Goal: Information Seeking & Learning: Find specific fact

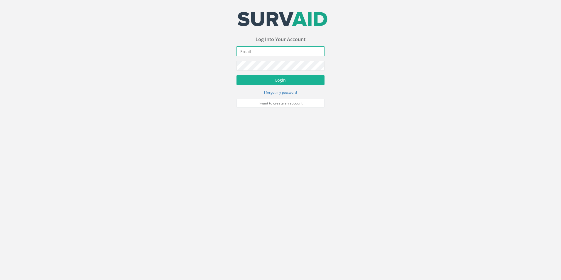
click at [275, 51] on input "email" at bounding box center [281, 51] width 88 height 10
type input "[PERSON_NAME][EMAIL_ADDRESS][DOMAIN_NAME]"
click at [282, 83] on button "Login" at bounding box center [281, 80] width 88 height 10
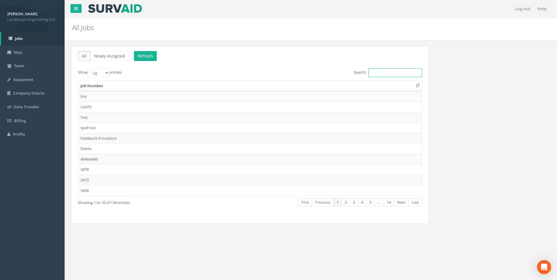
click at [374, 71] on input "Search:" at bounding box center [395, 72] width 54 height 9
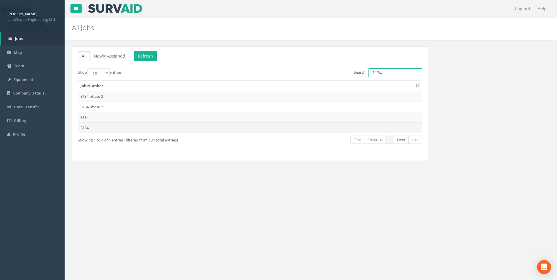
type input "3134"
click at [108, 125] on td "3134" at bounding box center [250, 127] width 344 height 11
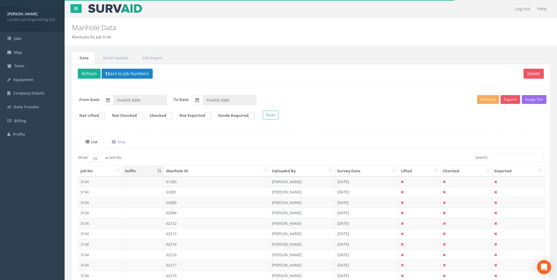
type input "[DATE]"
click at [504, 159] on input "Search:" at bounding box center [517, 157] width 54 height 9
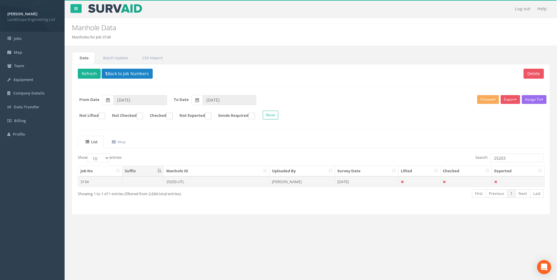
click at [177, 184] on td "25203-UTL" at bounding box center [217, 181] width 106 height 11
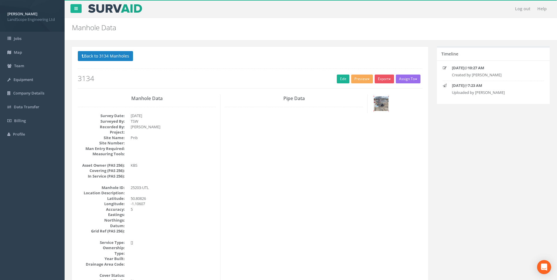
click at [377, 102] on img at bounding box center [381, 103] width 15 height 15
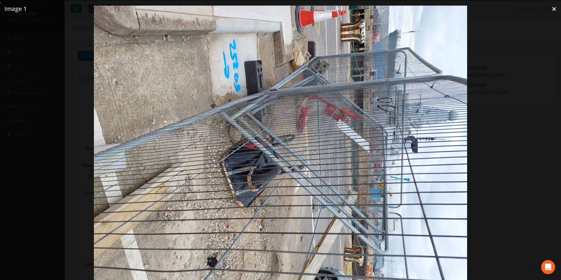
click at [21, 46] on div at bounding box center [280, 146] width 561 height 280
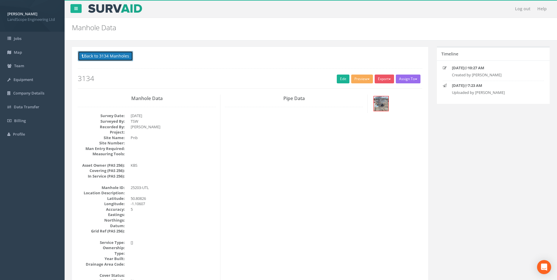
click at [108, 52] on button "Back to 3134 Manholes" at bounding box center [105, 56] width 55 height 10
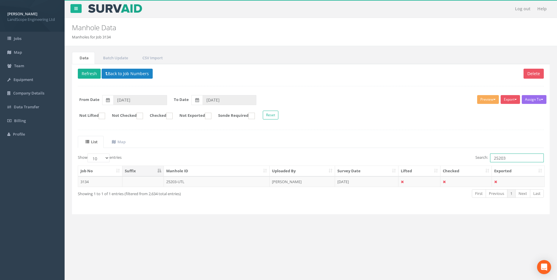
drag, startPoint x: 504, startPoint y: 158, endPoint x: 500, endPoint y: 160, distance: 4.7
click at [500, 160] on input "25203" at bounding box center [517, 157] width 54 height 9
click at [172, 179] on td "25239-UTL" at bounding box center [217, 181] width 106 height 11
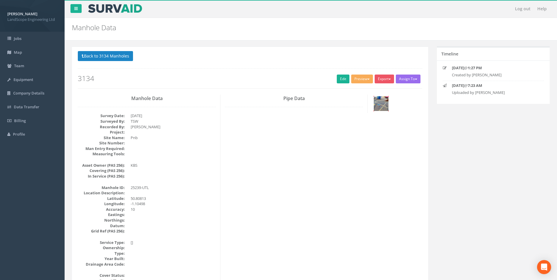
click at [384, 99] on img at bounding box center [381, 103] width 15 height 15
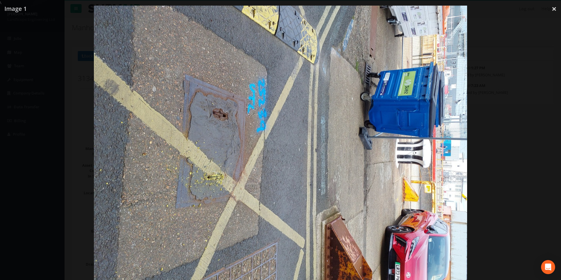
click at [483, 151] on div at bounding box center [280, 146] width 561 height 280
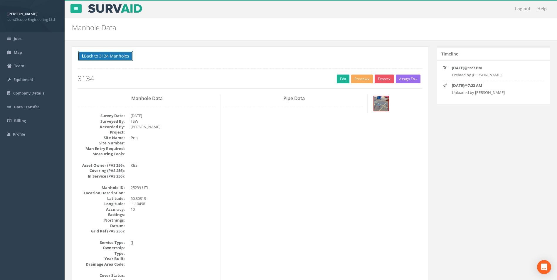
click at [110, 56] on button "Back to 3134 Manholes" at bounding box center [105, 56] width 55 height 10
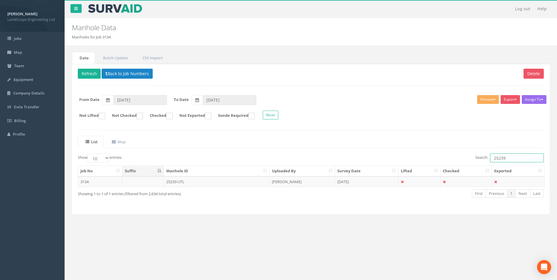
drag, startPoint x: 506, startPoint y: 158, endPoint x: 498, endPoint y: 161, distance: 8.8
click at [498, 161] on input "25239" at bounding box center [517, 157] width 54 height 9
click at [188, 178] on td "25313-UTL" at bounding box center [217, 181] width 106 height 11
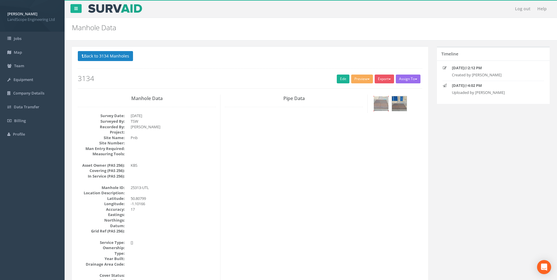
click at [379, 100] on img at bounding box center [381, 103] width 15 height 15
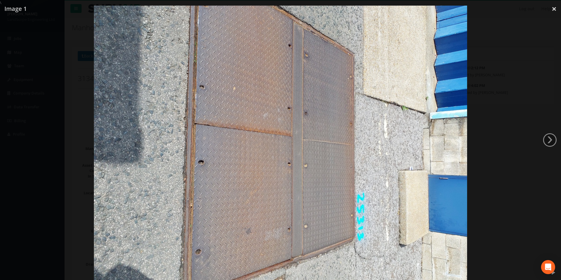
click at [542, 133] on div at bounding box center [280, 146] width 561 height 280
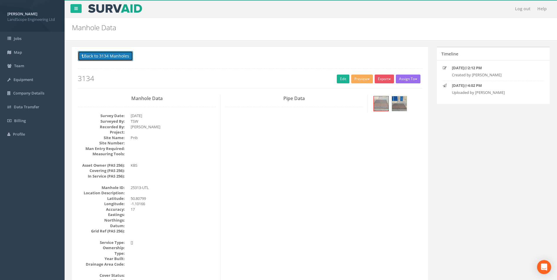
click at [102, 57] on button "Back to 3134 Manholes" at bounding box center [105, 56] width 55 height 10
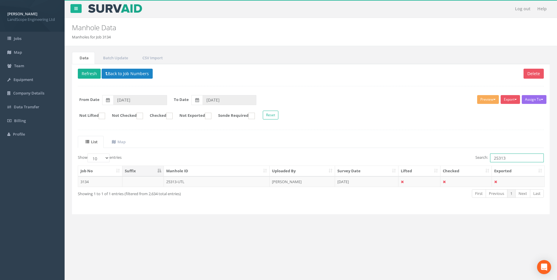
drag, startPoint x: 506, startPoint y: 159, endPoint x: 490, endPoint y: 159, distance: 16.4
click at [490, 159] on input "25313" at bounding box center [517, 157] width 54 height 9
click at [195, 180] on td "32249/UTL" at bounding box center [217, 181] width 106 height 11
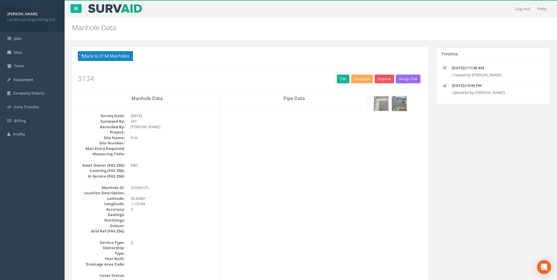
click at [385, 106] on img at bounding box center [381, 103] width 15 height 15
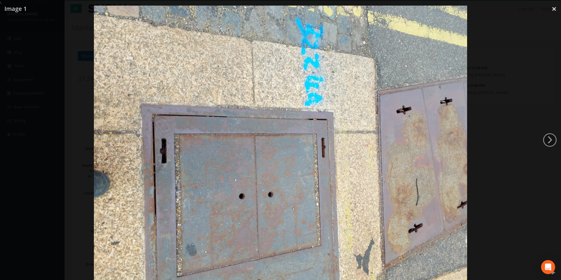
click at [521, 57] on div at bounding box center [280, 146] width 561 height 280
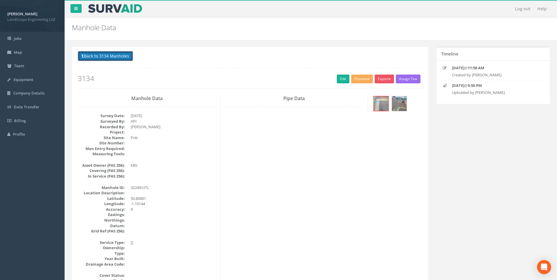
click at [117, 55] on button "Back to 3134 Manholes" at bounding box center [105, 56] width 55 height 10
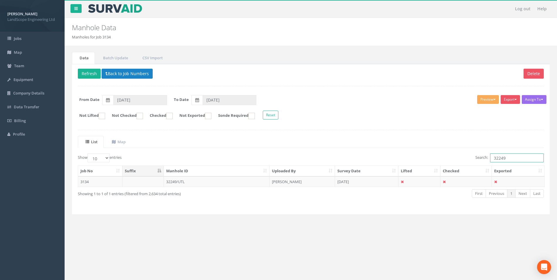
drag, startPoint x: 507, startPoint y: 156, endPoint x: 476, endPoint y: 158, distance: 30.9
click at [476, 158] on label "Search: 32249" at bounding box center [509, 157] width 68 height 9
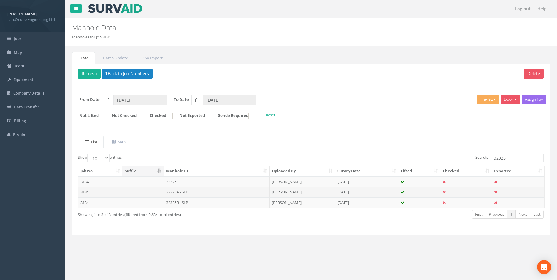
click at [178, 193] on td "32325A - SLP" at bounding box center [217, 192] width 106 height 11
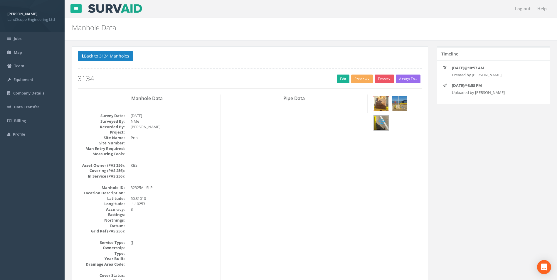
click at [381, 104] on img at bounding box center [381, 103] width 15 height 15
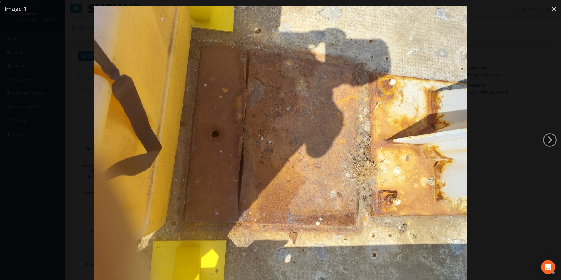
click at [509, 174] on div at bounding box center [280, 146] width 561 height 280
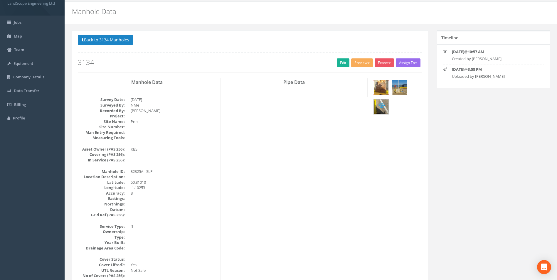
scroll to position [11, 0]
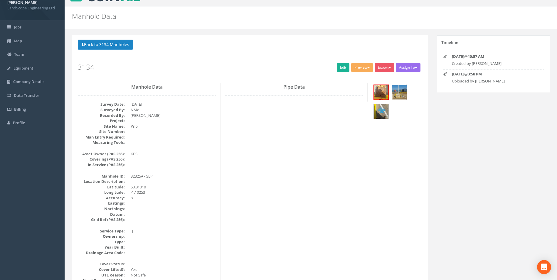
click at [397, 94] on img at bounding box center [399, 92] width 15 height 15
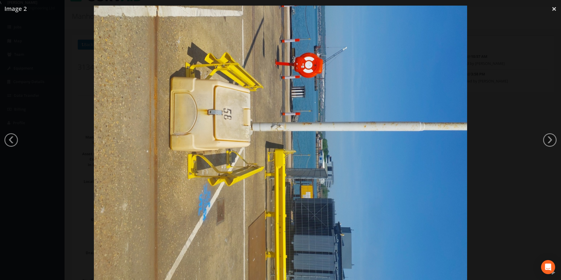
click at [483, 117] on div at bounding box center [280, 146] width 561 height 280
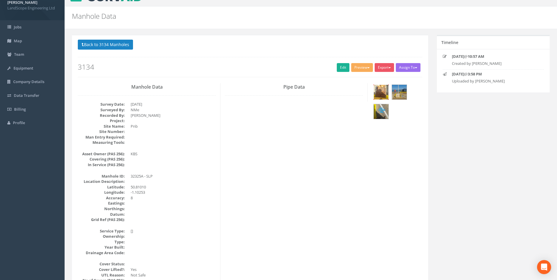
click at [379, 97] on img at bounding box center [381, 92] width 15 height 15
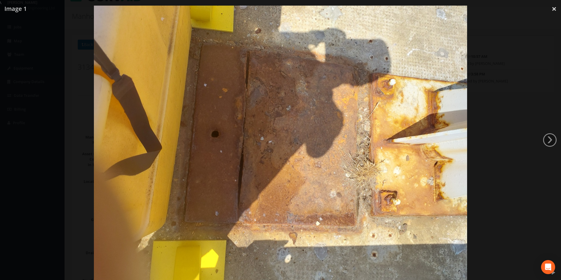
click at [482, 142] on div at bounding box center [280, 146] width 561 height 280
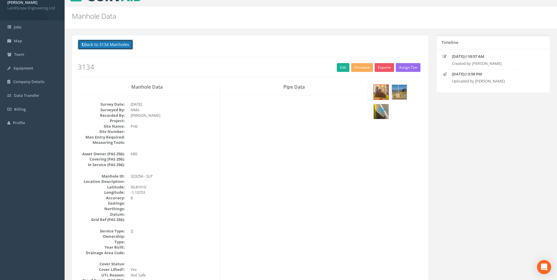
click at [101, 43] on button "Back to 3134 Manholes" at bounding box center [105, 45] width 55 height 10
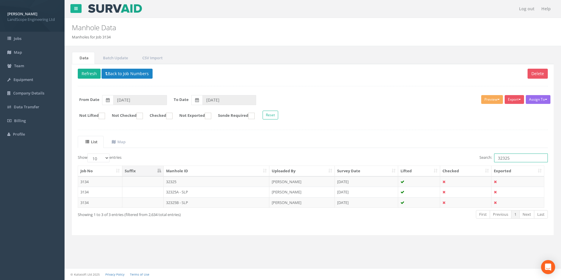
drag, startPoint x: 511, startPoint y: 157, endPoint x: 500, endPoint y: 161, distance: 11.9
click at [500, 161] on input "32325" at bounding box center [521, 157] width 54 height 9
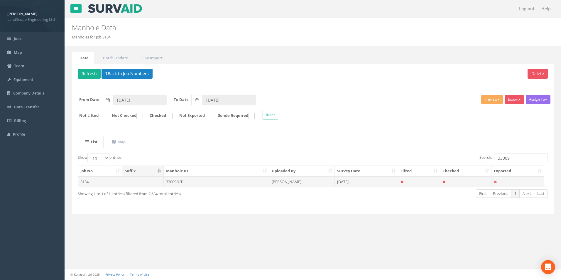
click at [207, 185] on td "33009/UTL" at bounding box center [217, 181] width 106 height 11
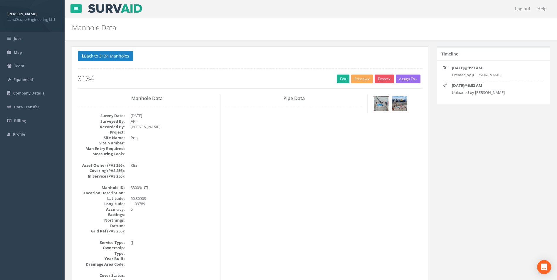
click at [383, 102] on img at bounding box center [381, 103] width 15 height 15
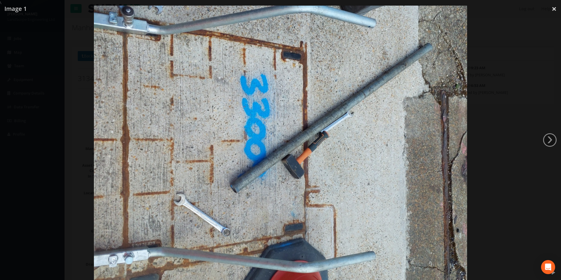
click at [515, 153] on div at bounding box center [280, 146] width 561 height 280
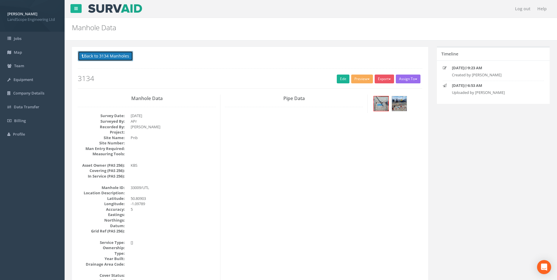
click at [118, 56] on button "Back to 3134 Manholes" at bounding box center [105, 56] width 55 height 10
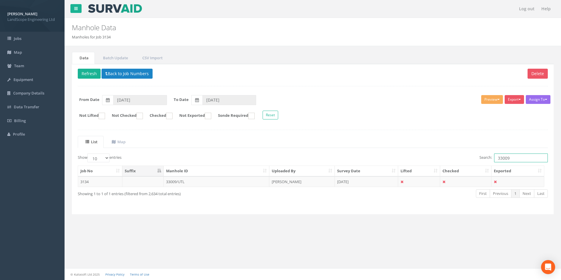
click at [507, 161] on input "33009" at bounding box center [521, 157] width 54 height 9
click at [184, 179] on td "33008/UTL" at bounding box center [217, 181] width 106 height 11
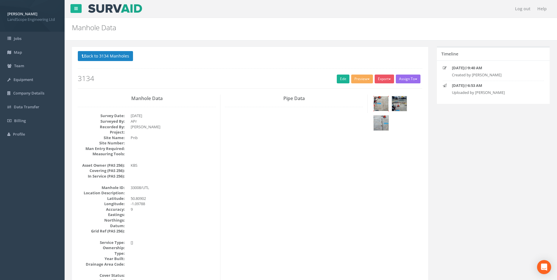
click at [375, 100] on img at bounding box center [381, 103] width 15 height 15
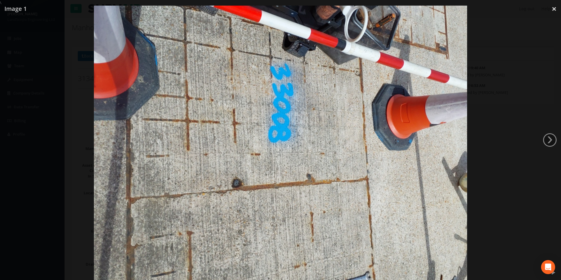
click at [514, 166] on div at bounding box center [280, 146] width 561 height 280
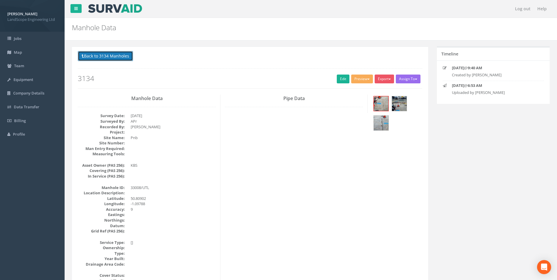
click at [117, 56] on button "Back to 3134 Manholes" at bounding box center [105, 56] width 55 height 10
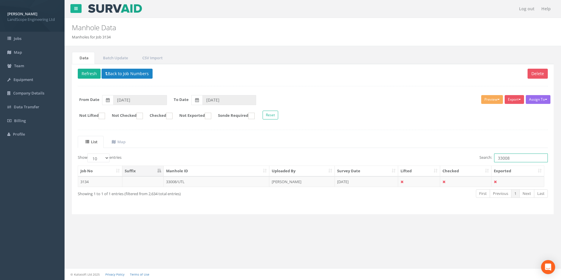
drag, startPoint x: 509, startPoint y: 159, endPoint x: 506, endPoint y: 161, distance: 3.2
click at [506, 161] on input "33008" at bounding box center [521, 157] width 54 height 9
click at [175, 183] on td "33007/UTL" at bounding box center [217, 181] width 106 height 11
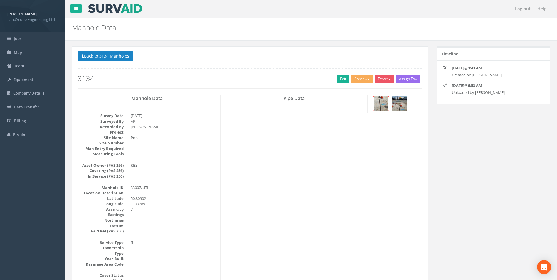
click at [387, 103] on img at bounding box center [381, 103] width 15 height 15
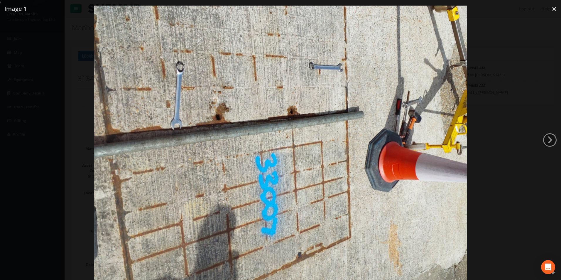
click at [500, 151] on div at bounding box center [280, 146] width 561 height 280
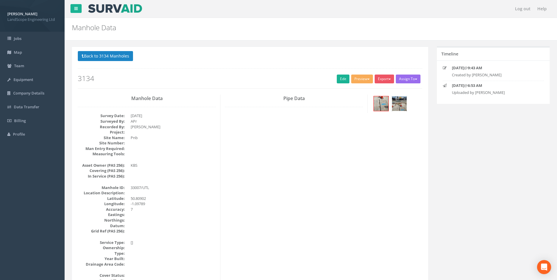
click at [404, 105] on img at bounding box center [399, 103] width 15 height 15
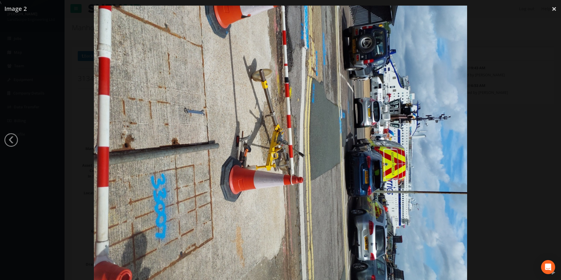
click at [465, 158] on img at bounding box center [280, 146] width 373 height 280
click at [533, 89] on div at bounding box center [280, 146] width 561 height 280
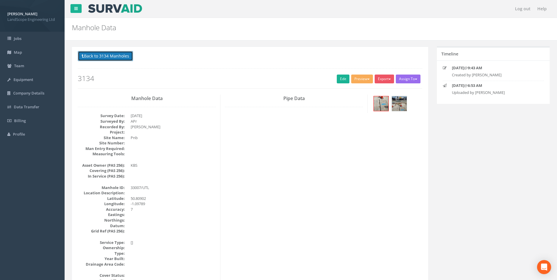
click at [112, 57] on button "Back to 3134 Manholes" at bounding box center [105, 56] width 55 height 10
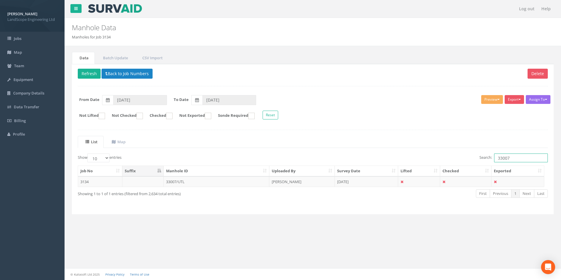
click at [505, 159] on input "33007" at bounding box center [521, 157] width 54 height 9
click at [175, 182] on td "33010/UTL" at bounding box center [217, 181] width 106 height 11
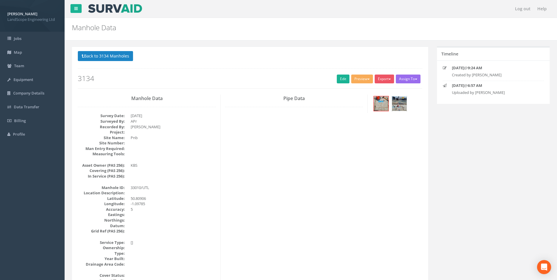
click at [400, 102] on img at bounding box center [399, 103] width 15 height 15
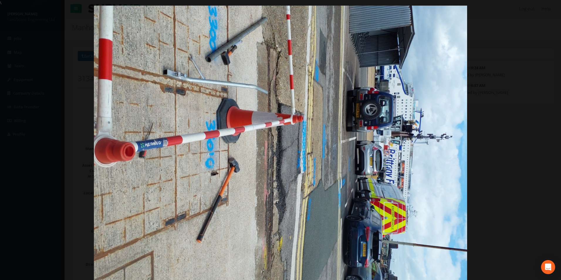
click at [458, 161] on img at bounding box center [280, 146] width 373 height 280
click at [527, 120] on div at bounding box center [280, 146] width 561 height 280
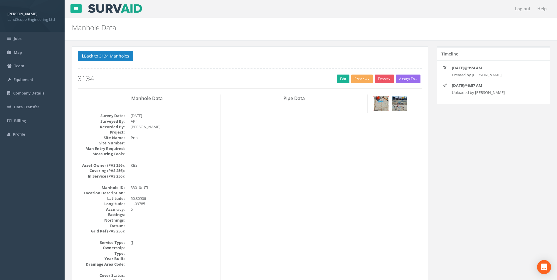
click at [382, 104] on img at bounding box center [381, 103] width 15 height 15
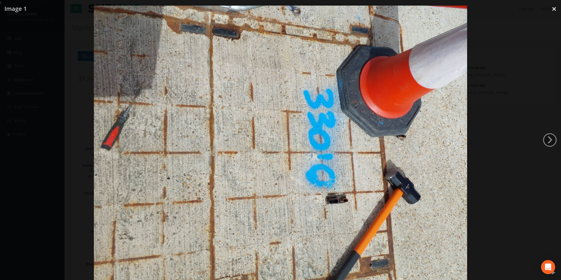
click at [505, 168] on div at bounding box center [280, 146] width 561 height 280
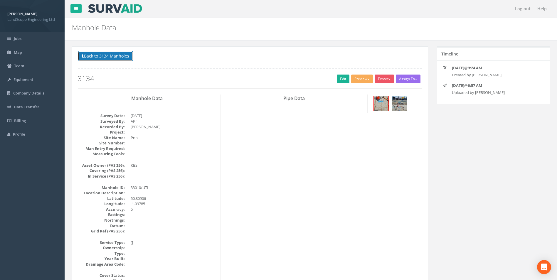
drag, startPoint x: 94, startPoint y: 56, endPoint x: 131, endPoint y: 83, distance: 46.7
click at [94, 56] on button "Back to 3134 Manholes" at bounding box center [105, 56] width 55 height 10
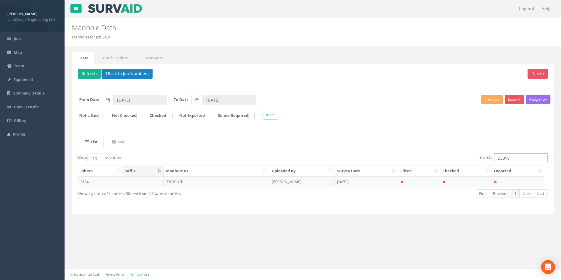
drag, startPoint x: 512, startPoint y: 161, endPoint x: 501, endPoint y: 162, distance: 11.2
click at [501, 162] on input "33010" at bounding box center [521, 157] width 54 height 9
drag, startPoint x: 208, startPoint y: 184, endPoint x: 201, endPoint y: 186, distance: 7.3
click at [207, 184] on td "33621 - UTL" at bounding box center [217, 181] width 106 height 11
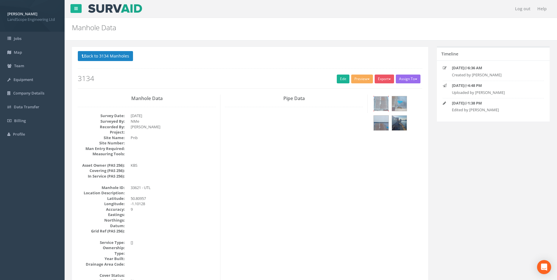
click at [386, 108] on img at bounding box center [381, 103] width 15 height 15
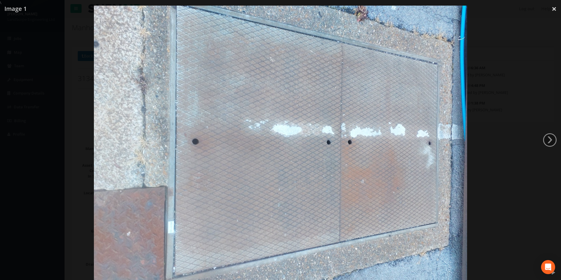
click at [491, 190] on div at bounding box center [280, 146] width 561 height 280
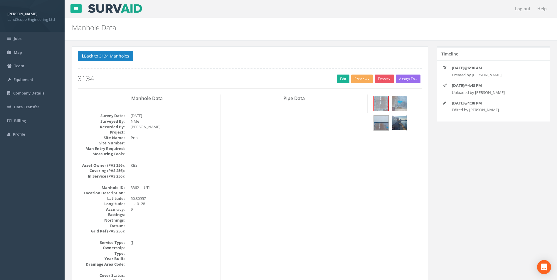
click at [394, 123] on img at bounding box center [399, 123] width 15 height 15
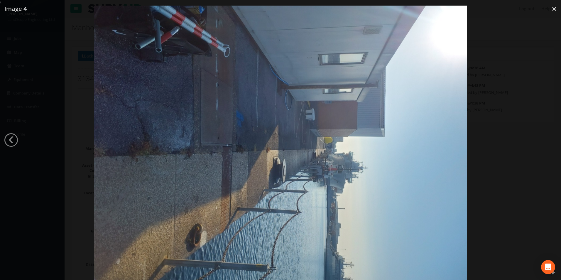
click at [508, 179] on div at bounding box center [280, 146] width 561 height 280
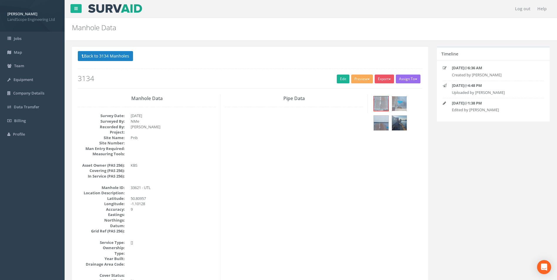
click at [396, 105] on img at bounding box center [399, 103] width 15 height 15
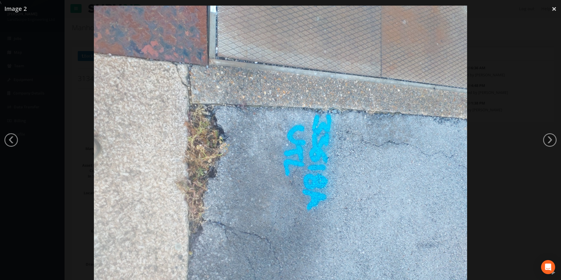
click at [494, 173] on div at bounding box center [280, 146] width 561 height 280
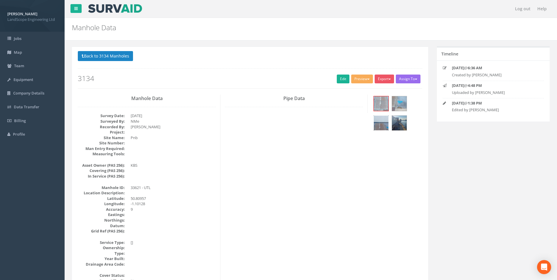
click at [385, 119] on img at bounding box center [381, 123] width 15 height 15
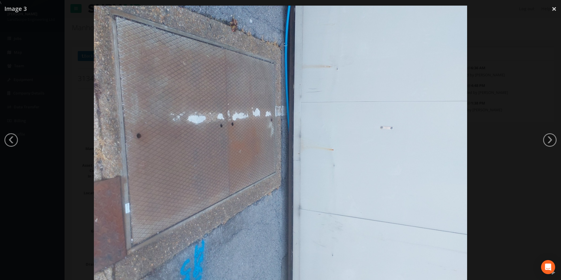
click at [510, 161] on div at bounding box center [280, 146] width 561 height 280
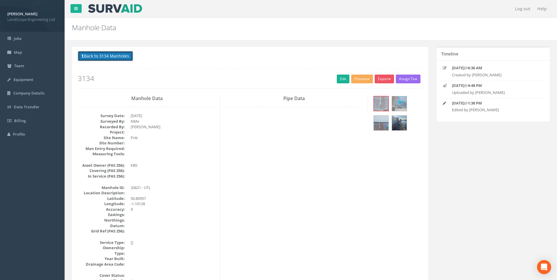
click at [124, 58] on button "Back to 3134 Manholes" at bounding box center [105, 56] width 55 height 10
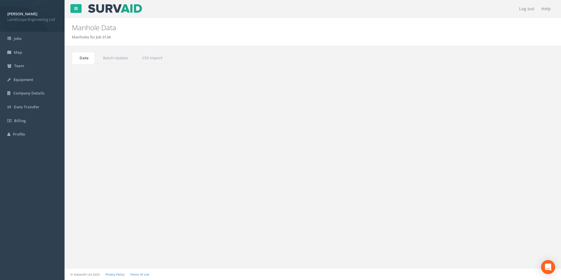
drag, startPoint x: 502, startPoint y: 161, endPoint x: 499, endPoint y: 162, distance: 3.2
click at [499, 162] on input "33621" at bounding box center [521, 157] width 54 height 9
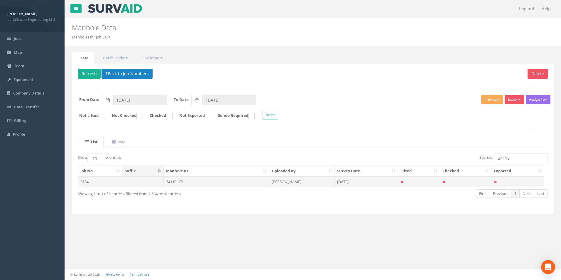
click at [176, 179] on td "34110-UTL" at bounding box center [217, 181] width 106 height 11
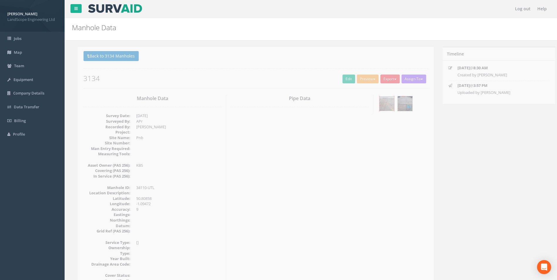
click at [387, 104] on img at bounding box center [381, 103] width 15 height 15
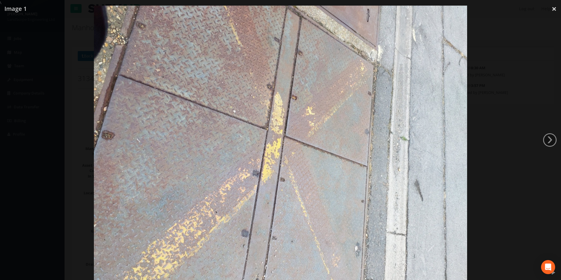
click at [499, 158] on div at bounding box center [280, 146] width 561 height 280
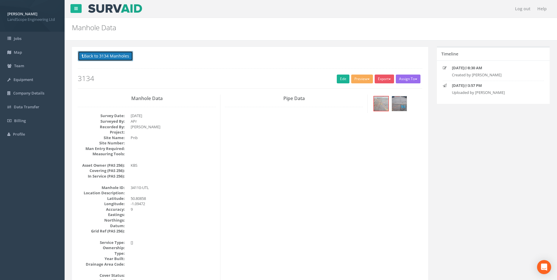
click at [99, 56] on button "Back to 3134 Manholes" at bounding box center [105, 56] width 55 height 10
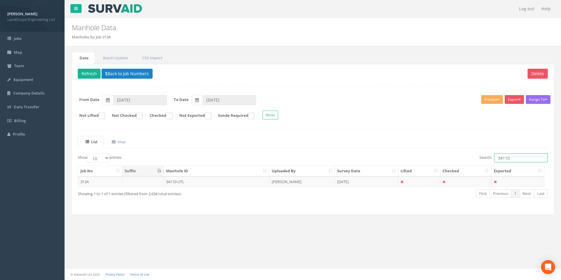
drag, startPoint x: 510, startPoint y: 160, endPoint x: 499, endPoint y: 162, distance: 11.7
click at [499, 162] on input "34110" at bounding box center [521, 157] width 54 height 9
click at [203, 179] on td "35013/UTL" at bounding box center [217, 181] width 106 height 11
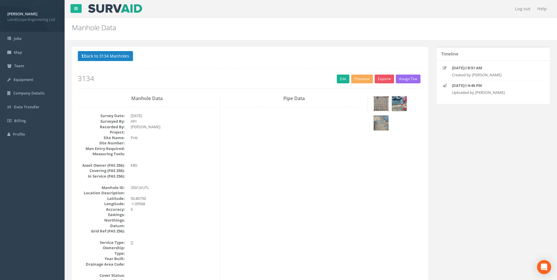
click at [380, 103] on img at bounding box center [381, 103] width 15 height 15
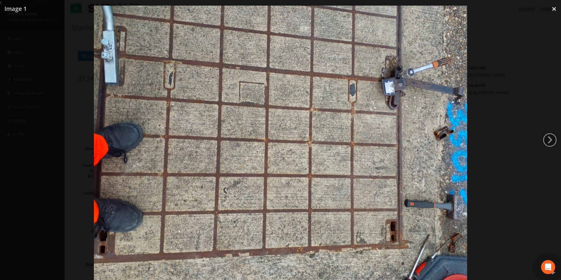
click at [493, 159] on div at bounding box center [280, 146] width 561 height 280
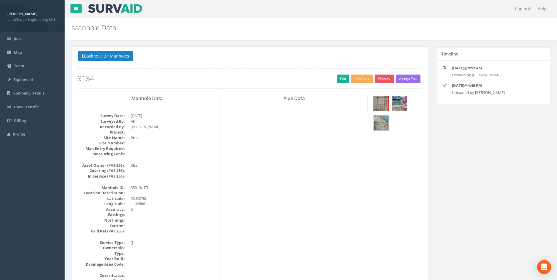
drag, startPoint x: 525, startPoint y: 153, endPoint x: 401, endPoint y: 109, distance: 131.8
click at [90, 63] on div "Back to 3134 Manholes Back to Map Assign To No Companies Added Export Basic Man…" at bounding box center [250, 69] width 344 height 37
click at [97, 56] on button "Back to 3134 Manholes" at bounding box center [105, 56] width 55 height 10
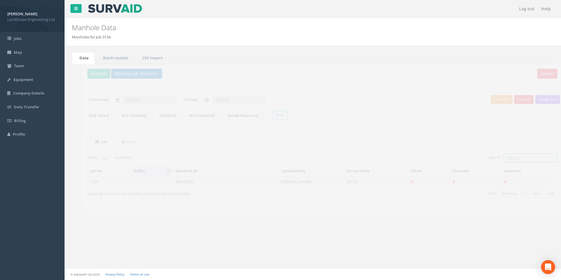
drag, startPoint x: 513, startPoint y: 161, endPoint x: 489, endPoint y: 165, distance: 23.9
click at [489, 165] on div "Show 10 25 50 100 entries Search: 35013 Job No Suffix Manhole ID Uploaded By Su…" at bounding box center [313, 180] width 470 height 55
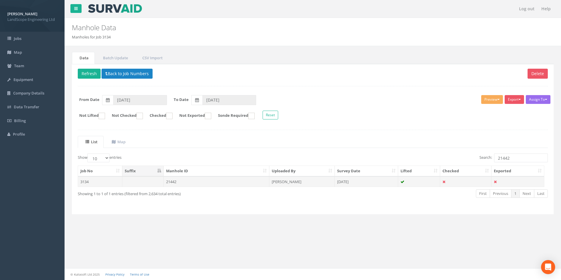
click at [160, 180] on td at bounding box center [142, 181] width 41 height 11
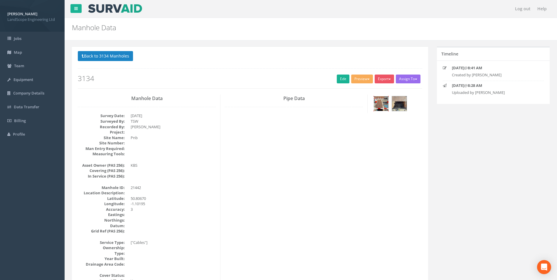
click at [380, 102] on img at bounding box center [381, 103] width 15 height 15
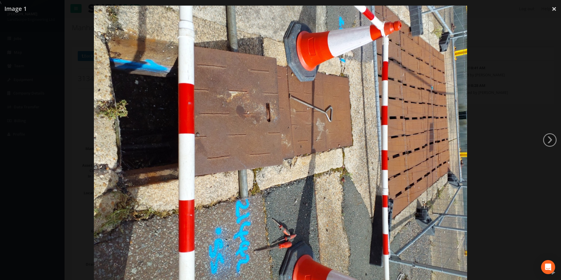
click at [505, 172] on div at bounding box center [280, 146] width 561 height 280
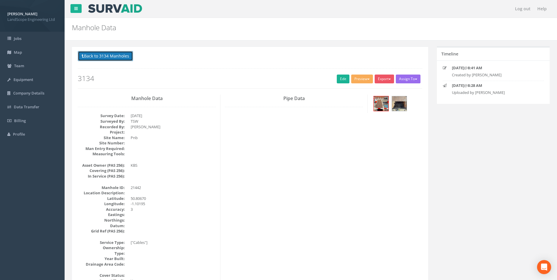
click at [117, 55] on button "Back to 3134 Manholes" at bounding box center [105, 56] width 55 height 10
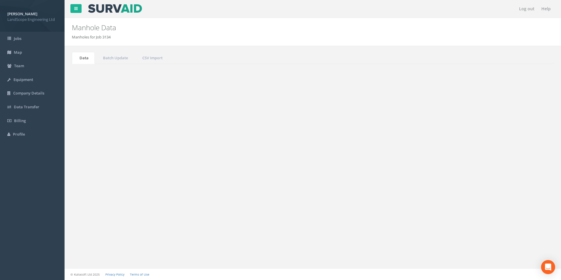
click at [508, 160] on input "21442" at bounding box center [521, 157] width 54 height 9
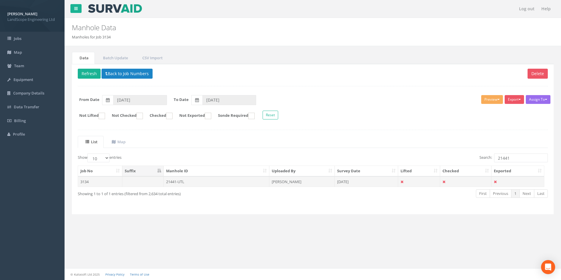
click at [186, 181] on td "21441-UTL" at bounding box center [217, 181] width 106 height 11
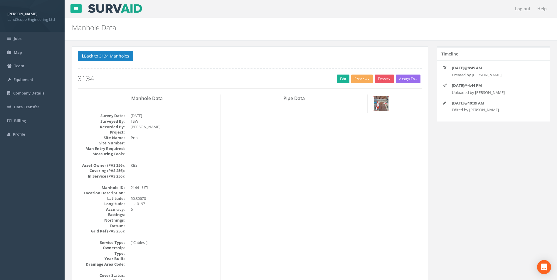
click at [383, 106] on img at bounding box center [381, 103] width 15 height 15
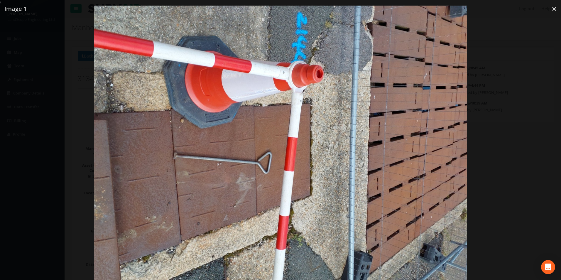
click at [510, 96] on div at bounding box center [280, 146] width 561 height 280
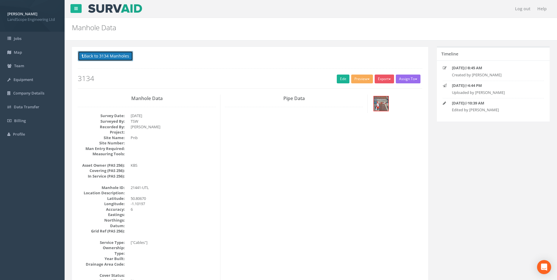
click at [94, 53] on button "Back to 3134 Manholes" at bounding box center [105, 56] width 55 height 10
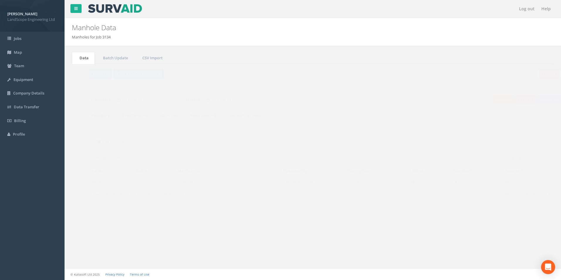
drag, startPoint x: 512, startPoint y: 160, endPoint x: 499, endPoint y: 162, distance: 13.7
click at [499, 162] on input "21441" at bounding box center [521, 157] width 54 height 9
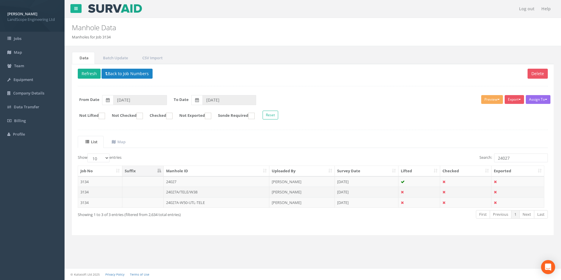
click at [193, 193] on td "24027A/TELE/W38" at bounding box center [217, 192] width 106 height 11
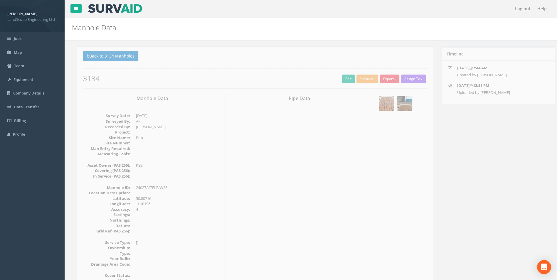
click at [376, 103] on img at bounding box center [381, 103] width 15 height 15
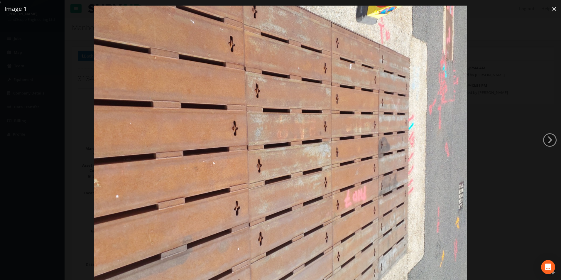
drag, startPoint x: 380, startPoint y: 173, endPoint x: 369, endPoint y: 196, distance: 26.0
click at [381, 173] on img at bounding box center [280, 146] width 373 height 280
click at [478, 85] on div at bounding box center [280, 146] width 561 height 280
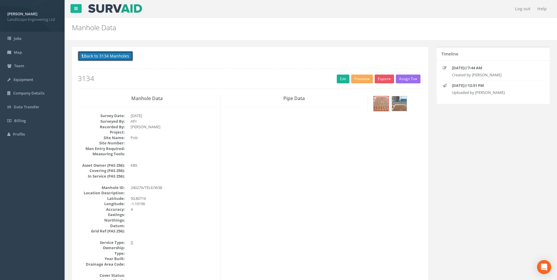
click at [99, 58] on button "Back to 3134 Manholes" at bounding box center [105, 56] width 55 height 10
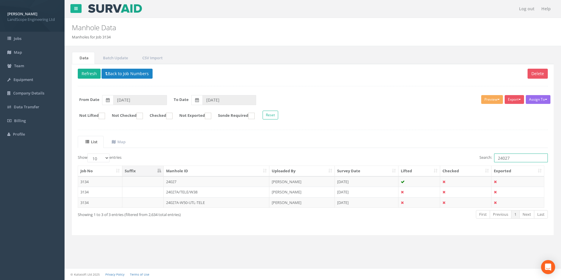
drag, startPoint x: 498, startPoint y: 162, endPoint x: 481, endPoint y: 163, distance: 17.1
click at [481, 163] on div "Search: 24027" at bounding box center [432, 158] width 231 height 10
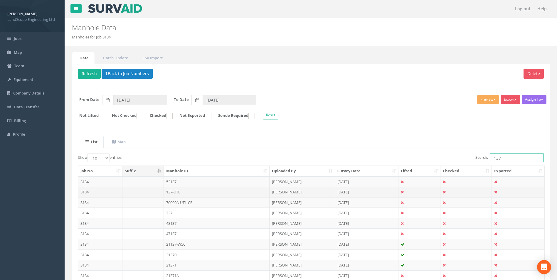
type input "137"
click at [175, 191] on td "137-UTL" at bounding box center [217, 192] width 106 height 11
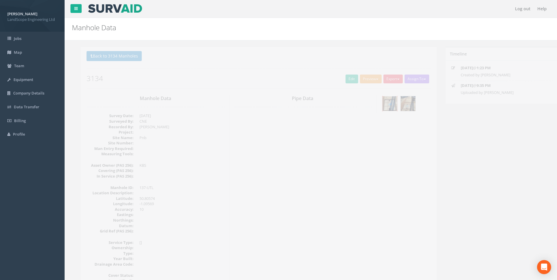
click at [379, 102] on img at bounding box center [381, 103] width 15 height 15
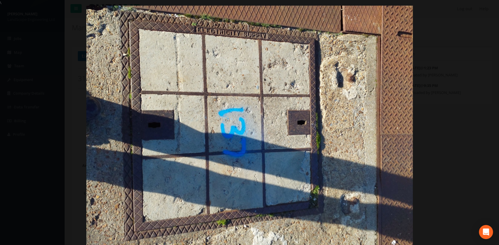
click at [467, 69] on div at bounding box center [249, 128] width 499 height 245
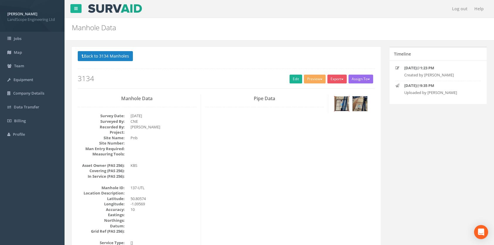
click at [344, 102] on img at bounding box center [342, 103] width 15 height 15
